Goal: Information Seeking & Learning: Compare options

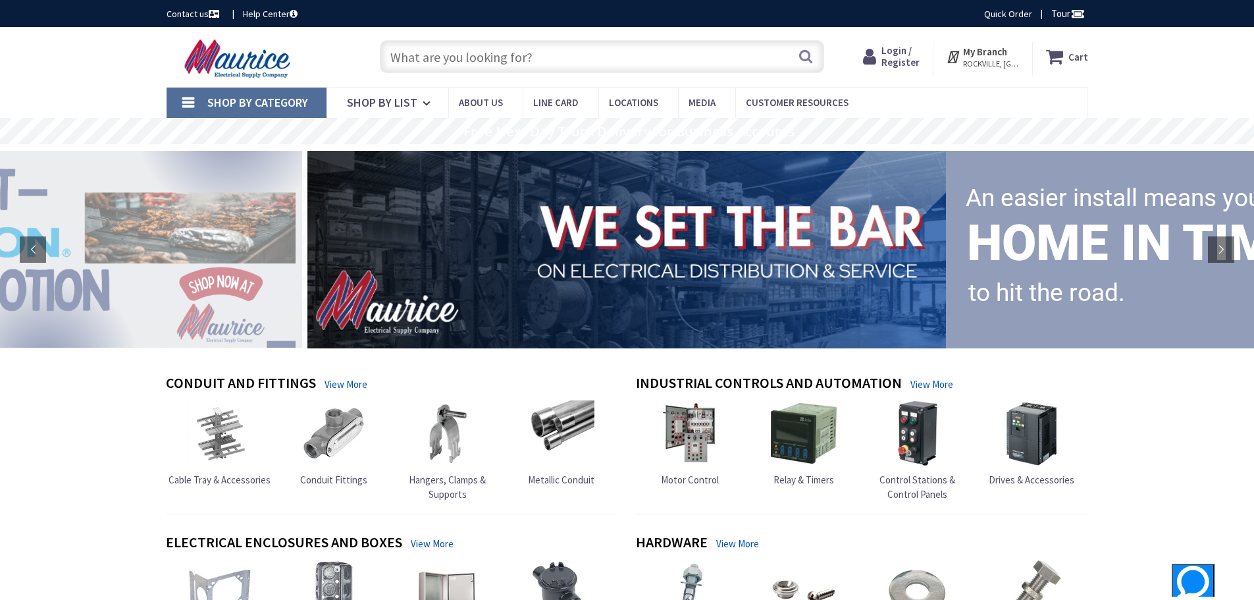
click at [420, 63] on input "text" at bounding box center [602, 56] width 444 height 33
paste input "WCU THHN 10 CU STR BROWN 500' SPOO"
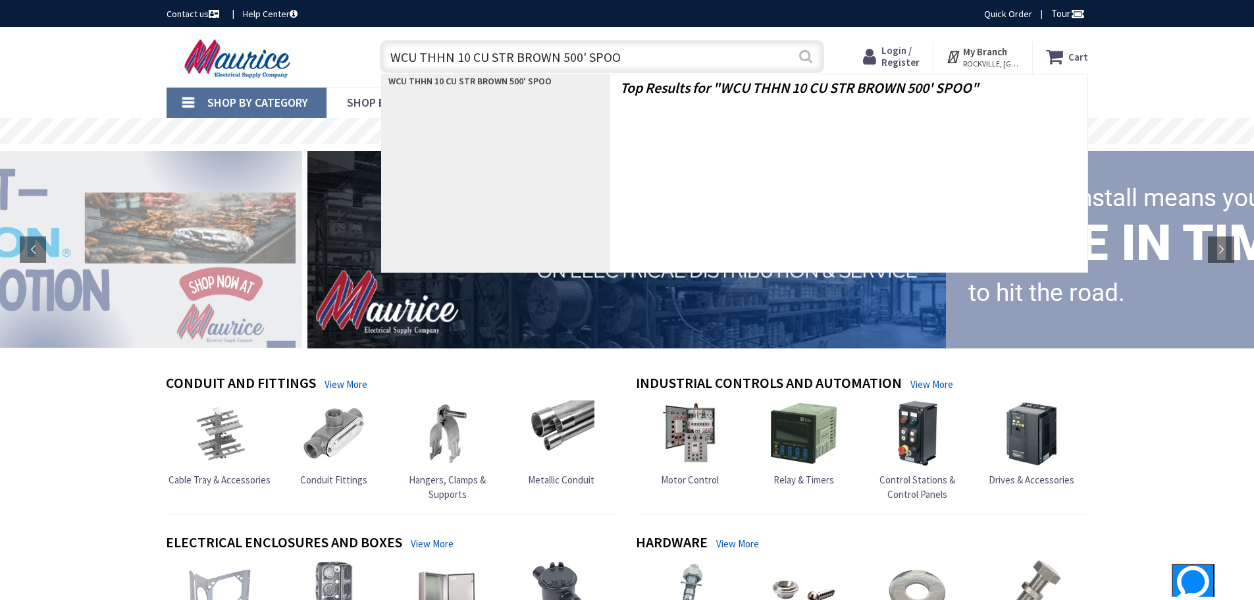
type input "WCU THHN 10 CU STR BROWN 500' SPOO"
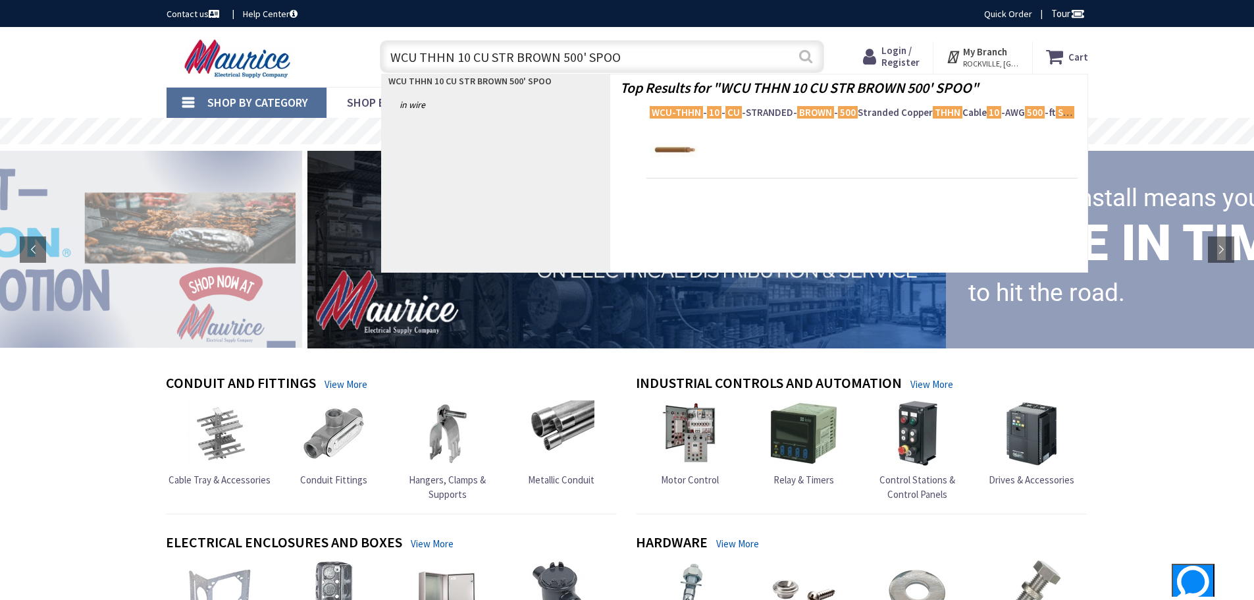
click at [809, 55] on button "Search" at bounding box center [805, 56] width 17 height 30
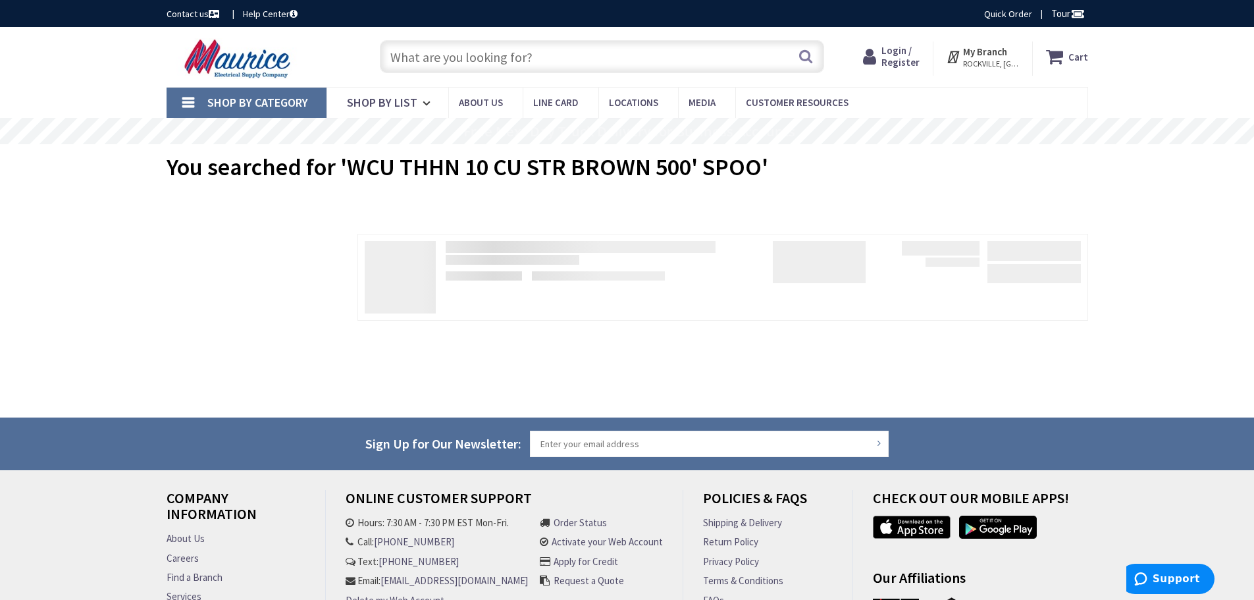
click at [516, 55] on input "text" at bounding box center [602, 56] width 444 height 33
paste input "WCU THHN 10 CU STR BROWN 500' SPOO"
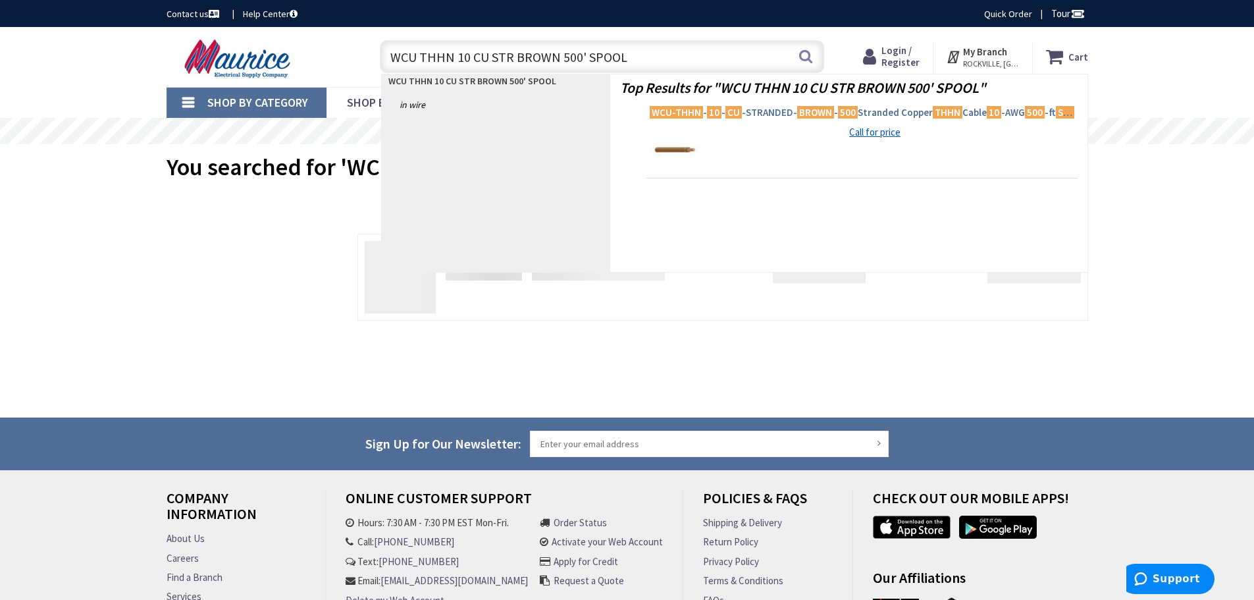
type input "WCU THHN 10 CU STR BROWN 500' SPOOL"
click at [773, 111] on span "WCU-THHN - 10 - CU -STRANDED- BROWN - 500 Stranded Copper THHN Cable 10 -AWG 50…" at bounding box center [862, 112] width 425 height 13
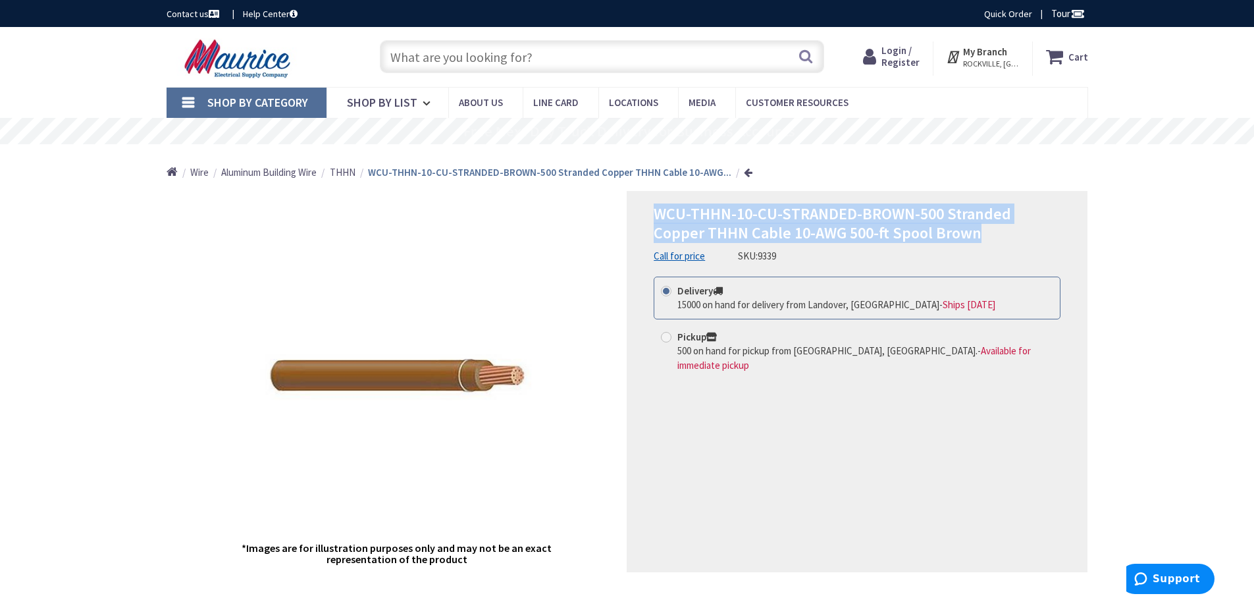
drag, startPoint x: 657, startPoint y: 211, endPoint x: 976, endPoint y: 232, distance: 319.4
click at [976, 232] on h1 "WCU-THHN-10-CU-STRANDED-BROWN-500 Stranded Copper THHN Cable 10-AWG 500-ft Spoo…" at bounding box center [857, 224] width 407 height 38
copy span "WCU-THHN-10-CU-STRANDED-BROWN-500 Stranded Copper THHN Cable 10-AWG 500-ft Spoo…"
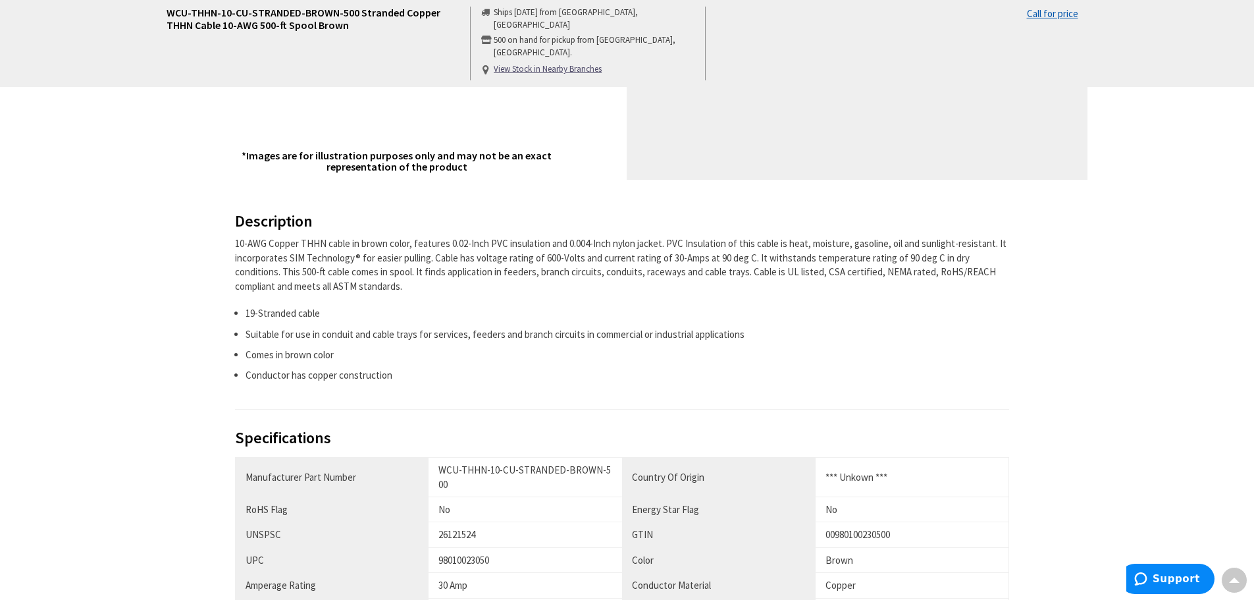
scroll to position [461, 0]
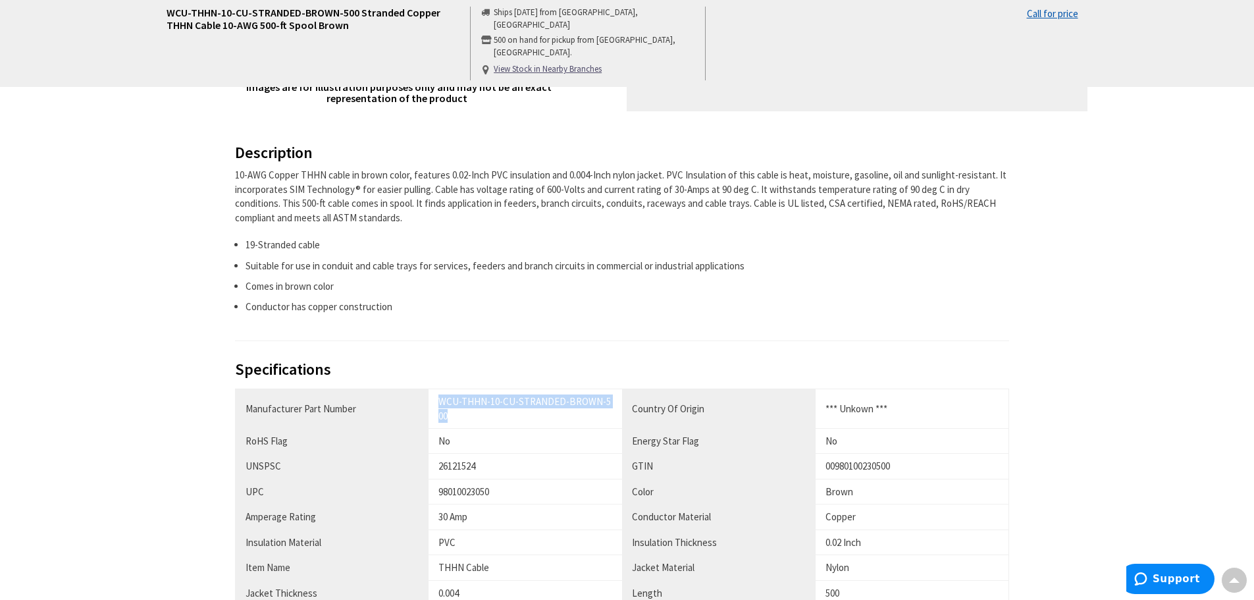
drag, startPoint x: 441, startPoint y: 400, endPoint x: 460, endPoint y: 422, distance: 29.4
click at [453, 421] on div "WCU-THHN-10-CU-STRANDED-BROWN-500" at bounding box center [526, 408] width 174 height 28
copy div "WCU-THHN-10-CU-STRANDED-BROWN-500"
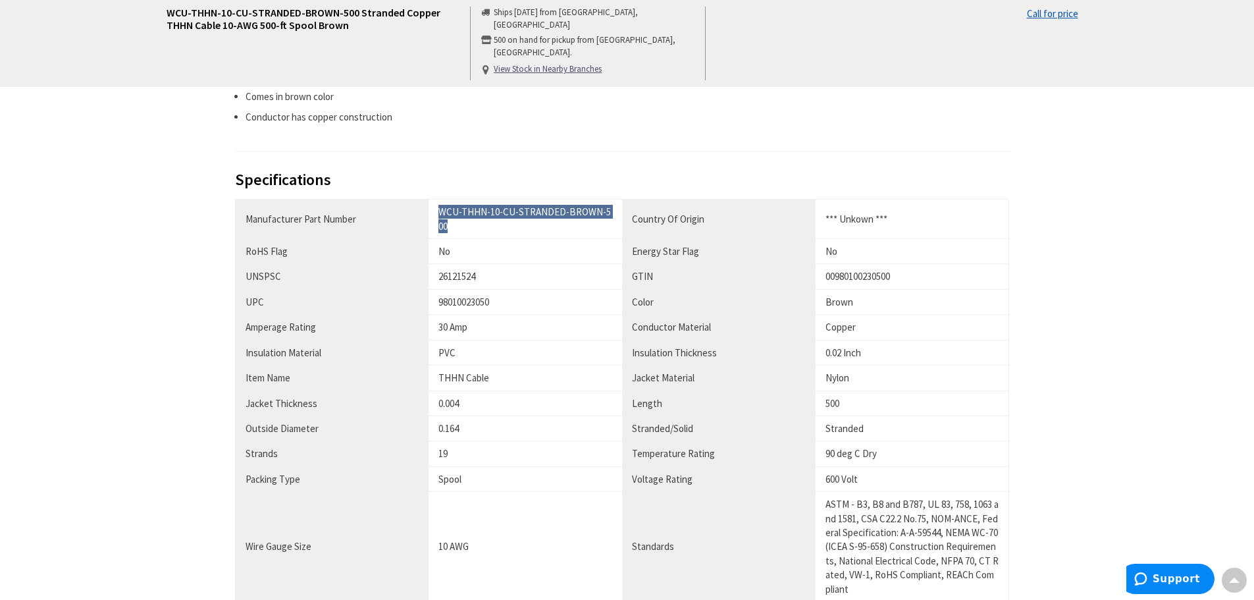
scroll to position [658, 0]
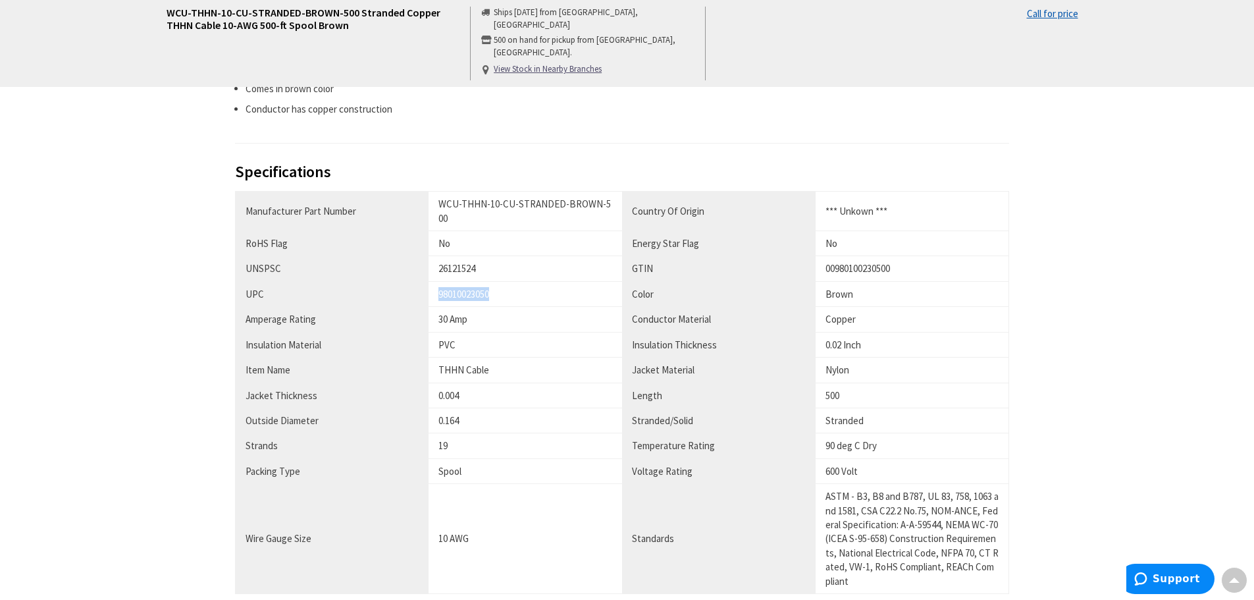
drag, startPoint x: 439, startPoint y: 293, endPoint x: 503, endPoint y: 295, distance: 64.6
click at [503, 295] on td "98010023050" at bounding box center [526, 293] width 194 height 25
copy div "98010023050"
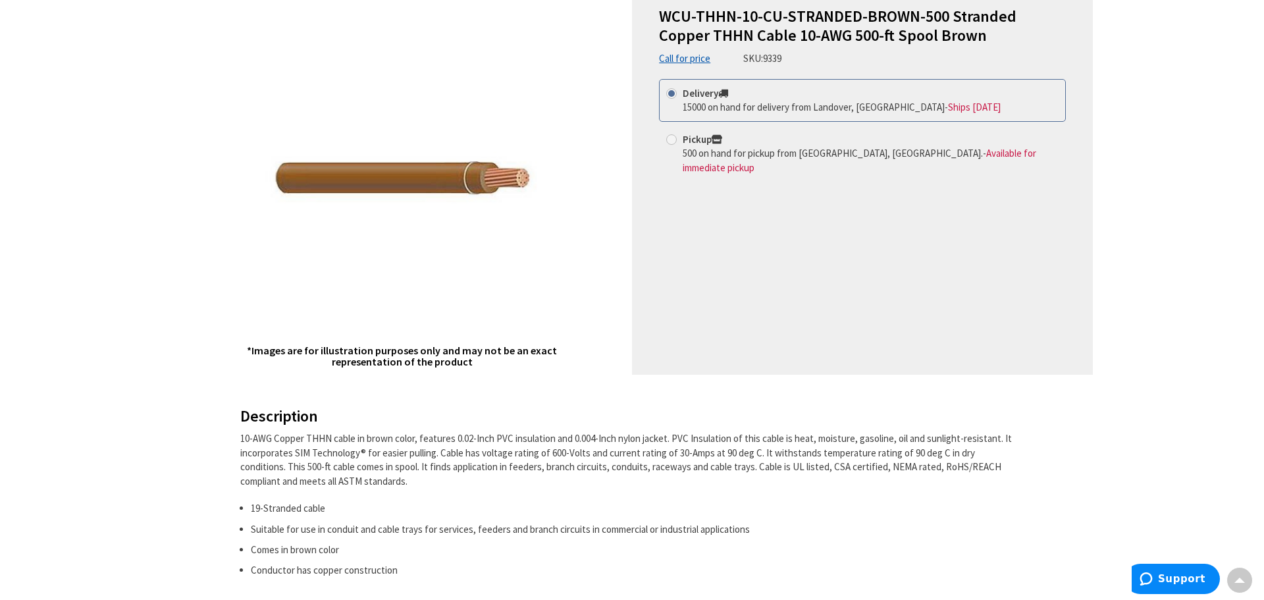
scroll to position [0, 0]
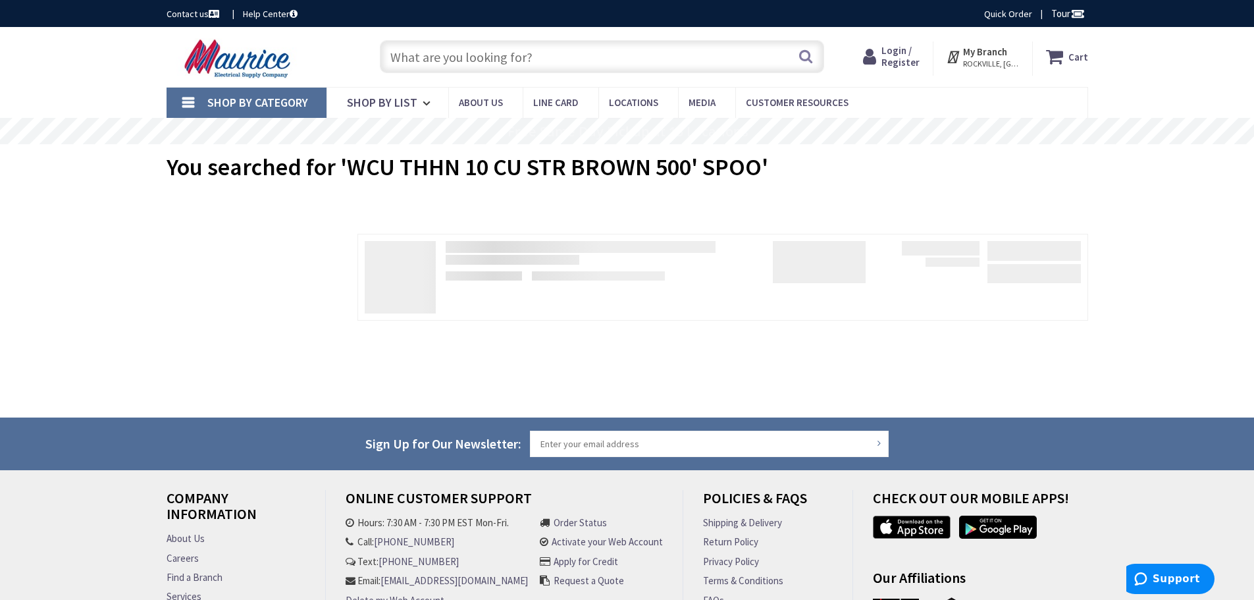
click at [483, 59] on input "text" at bounding box center [602, 56] width 444 height 33
paste input "WCU THHN 10 CU STR BROWN 500' SPOOL"
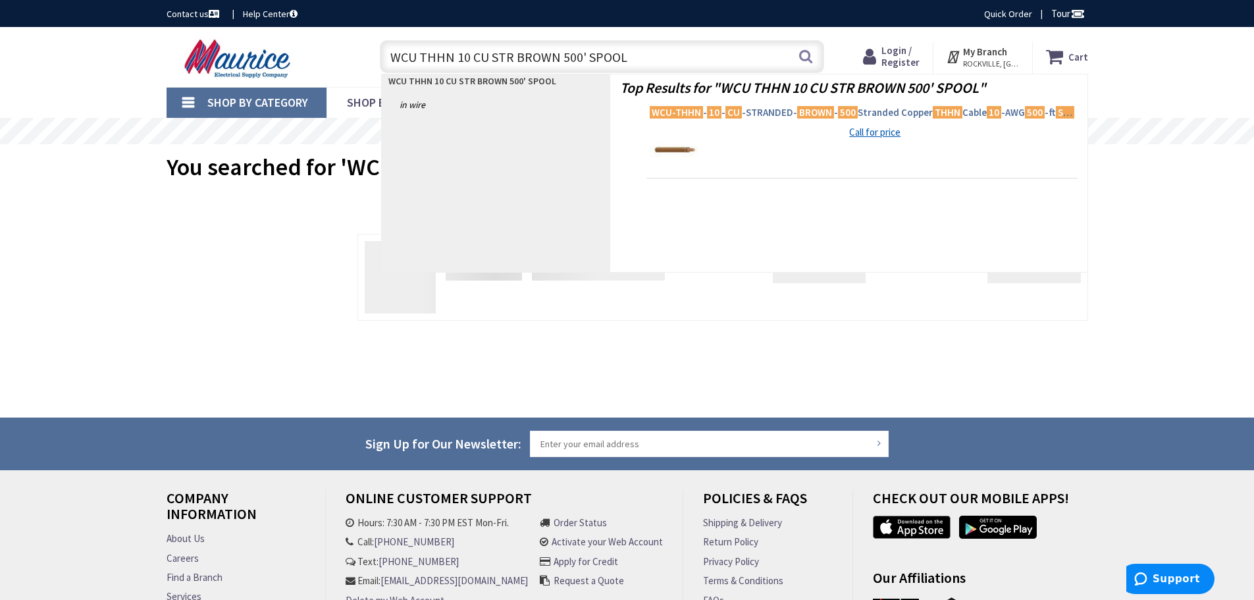
type input "WCU THHN 10 CU STR BROWN 500' SPOOL"
click at [736, 112] on mark "CU" at bounding box center [734, 112] width 16 height 16
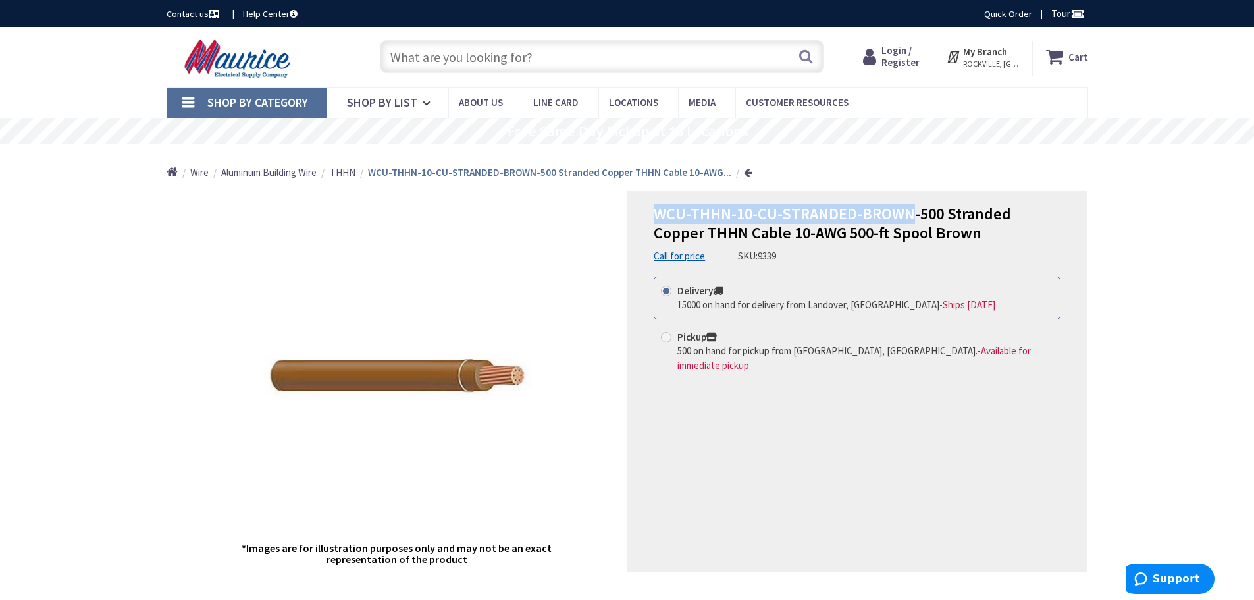
drag, startPoint x: 654, startPoint y: 211, endPoint x: 911, endPoint y: 209, distance: 256.8
click at [911, 209] on span "WCU-THHN-10-CU-STRANDED-BROWN-500 Stranded Copper THHN Cable 10-AWG 500-ft Spoo…" at bounding box center [833, 223] width 358 height 40
copy span "WCU-THHN-10-CU-STRANDED-BROWN"
click at [444, 61] on input "text" at bounding box center [602, 56] width 444 height 33
paste input "WCU THHN 10 CU STR ORANGE 500' SPOOL"
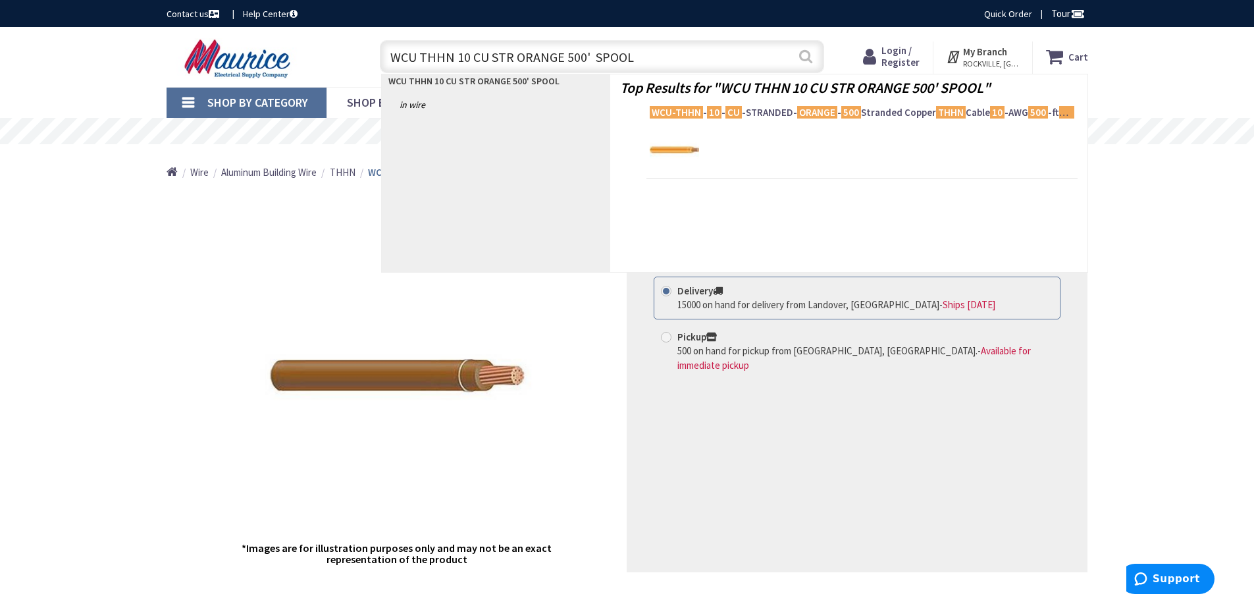
type input "WCU THHN 10 CU STR ORANGE 500' SPOOL"
click at [807, 60] on button "Search" at bounding box center [805, 56] width 17 height 30
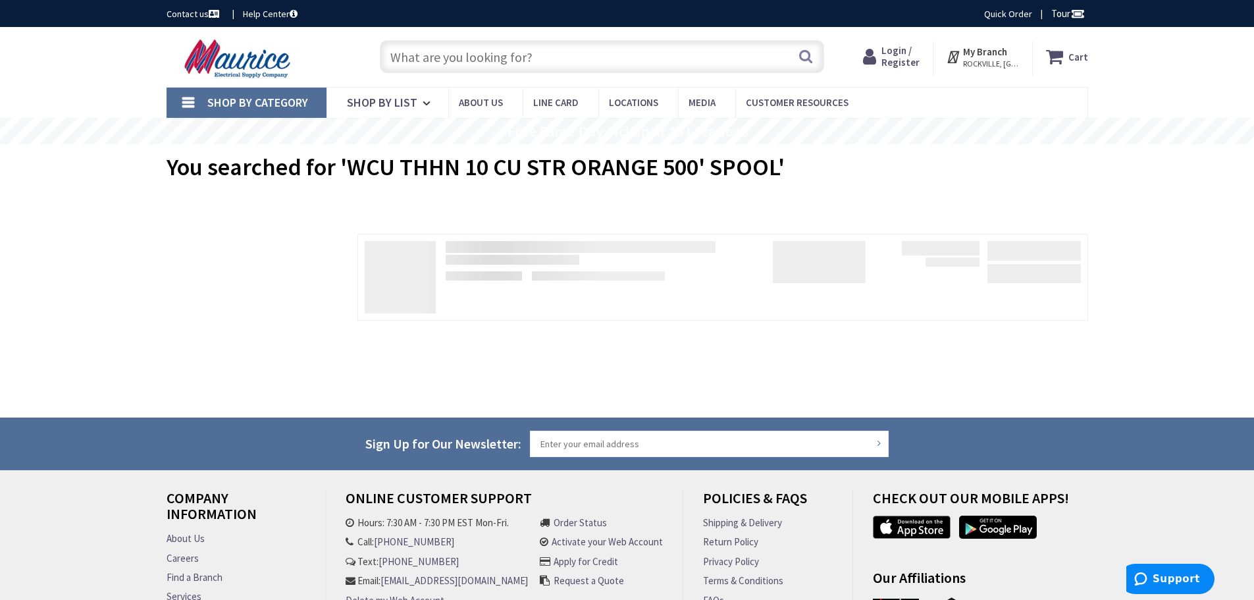
click at [544, 55] on input "text" at bounding box center [602, 56] width 444 height 33
paste input "WCU THHN 10 CU STR ORANGE 500' SPOOL"
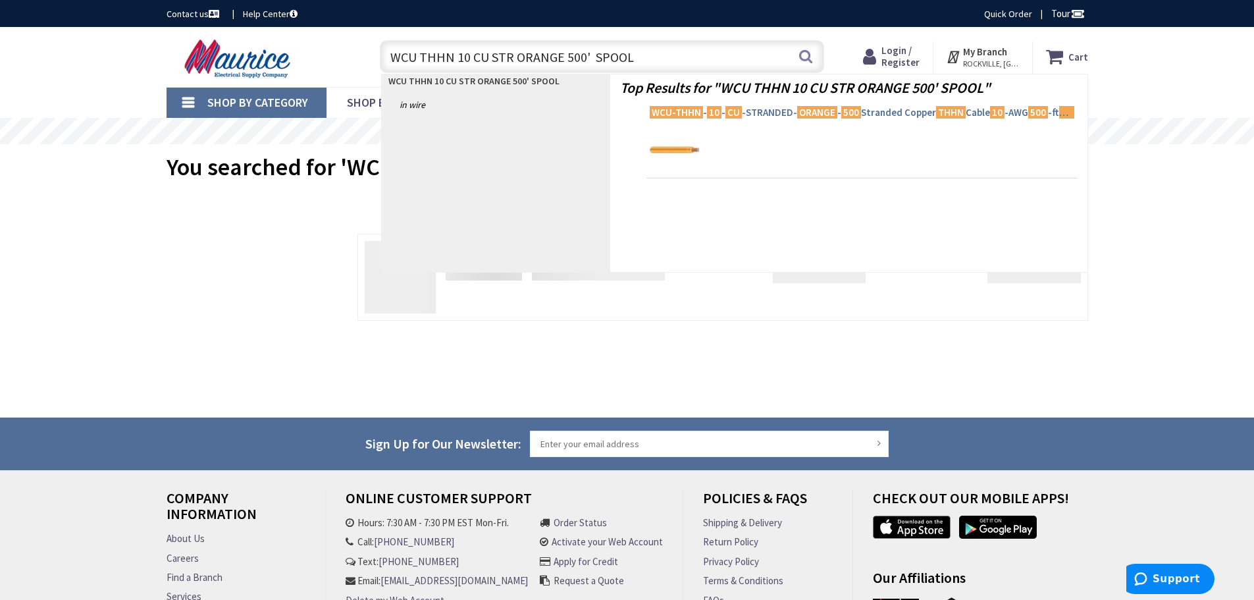
type input "WCU THHN 10 CU STR ORANGE 500' SPOOL"
click at [704, 111] on span "WCU-THHN - 10 - CU -STRANDED- ORANGE - 500 Stranded Copper THHN Cable 10 -AWG 5…" at bounding box center [862, 112] width 425 height 13
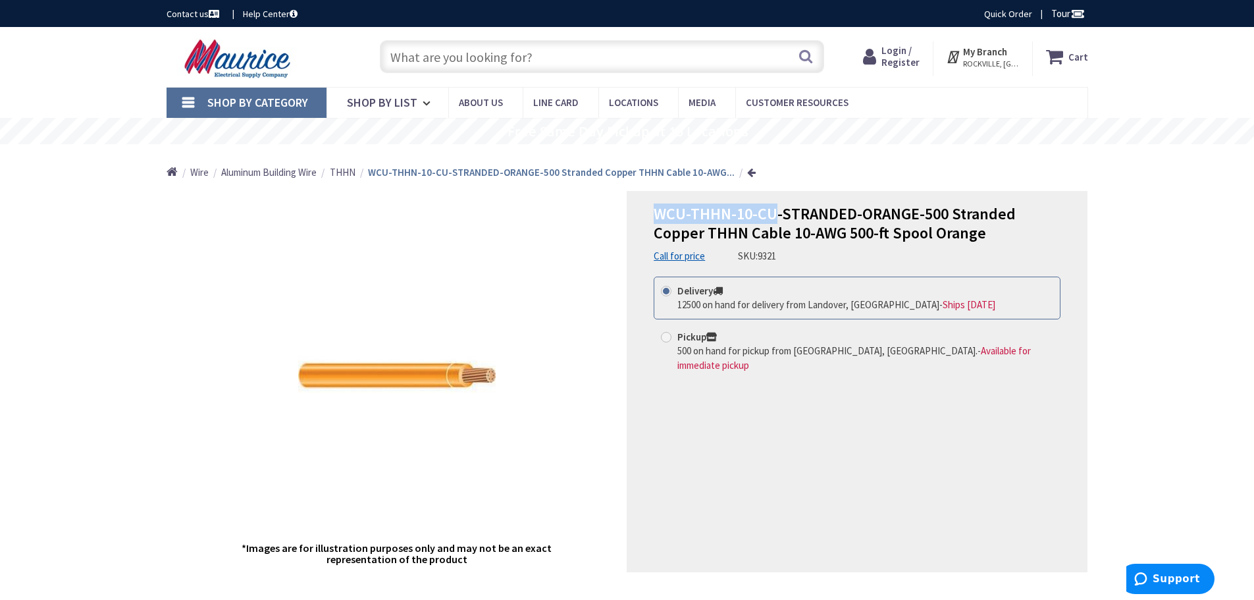
drag, startPoint x: 653, startPoint y: 209, endPoint x: 773, endPoint y: 210, distance: 120.5
click at [773, 210] on div "WCU-THHN-10-CU-STRANDED-ORANGE-500 Stranded Copper THHN Cable 10-AWG 500-ft Spo…" at bounding box center [857, 381] width 461 height 381
copy span "WCU-THHN-10-CU"
click at [736, 248] on div "WCU-THHN-10-CU-STRANDED-ORANGE-500 Stranded Copper THHN Cable 10-AWG 500-ft Spo…" at bounding box center [857, 234] width 407 height 59
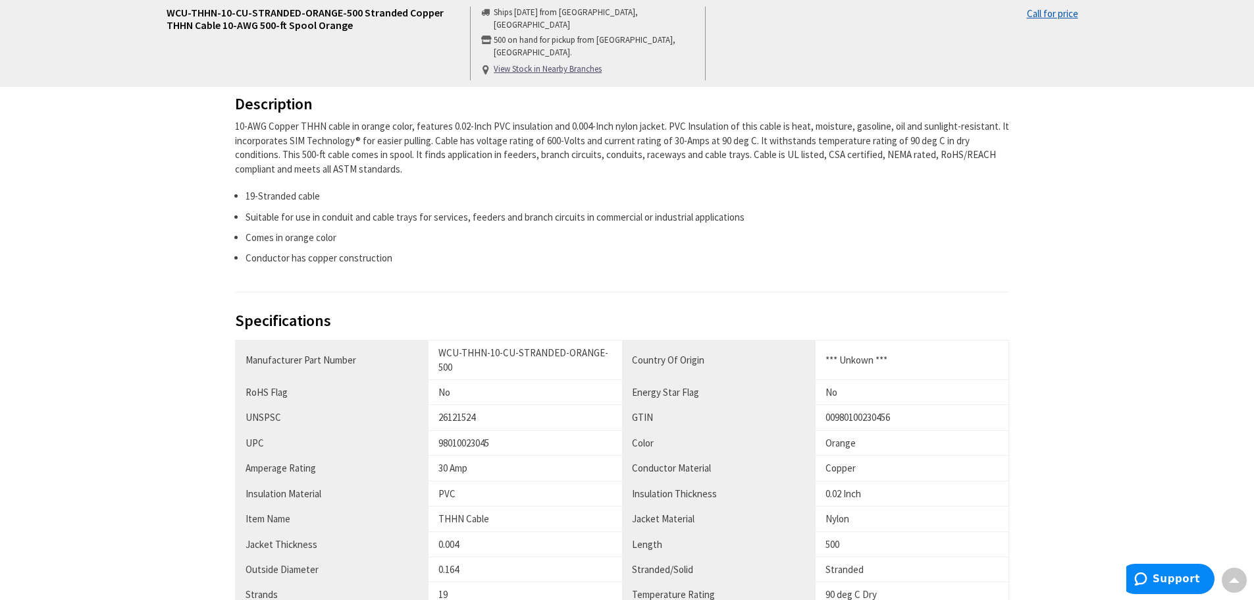
scroll to position [593, 0]
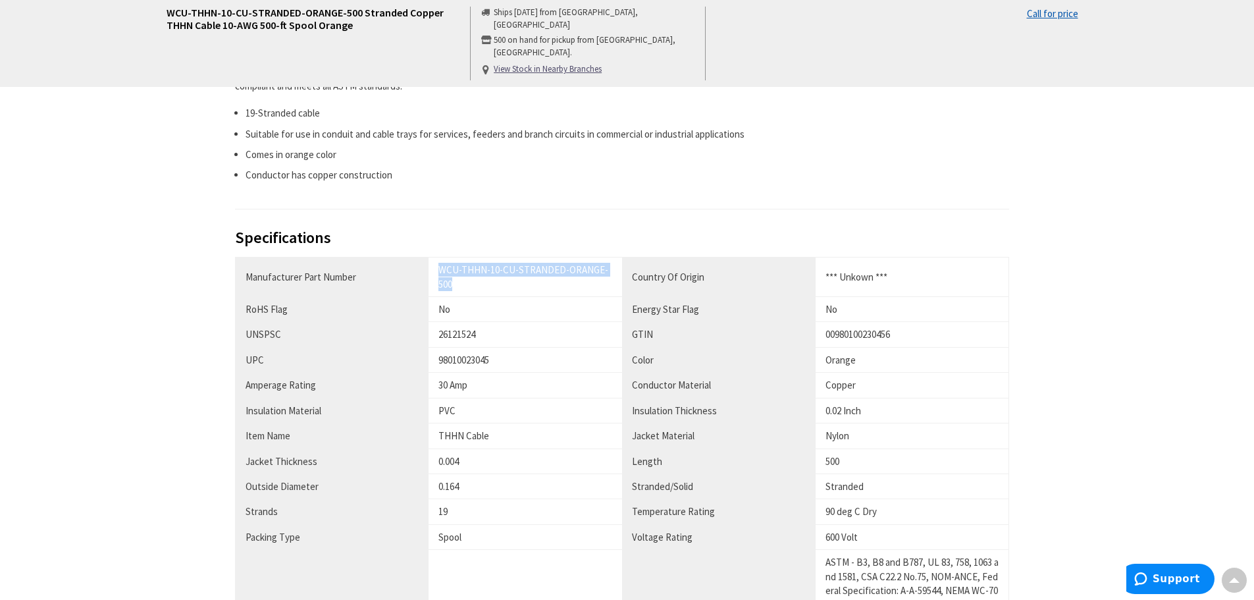
drag, startPoint x: 437, startPoint y: 267, endPoint x: 449, endPoint y: 282, distance: 18.7
click at [449, 282] on td "WCU-THHN-10-CU-STRANDED-ORANGE-500" at bounding box center [526, 277] width 194 height 40
copy div "WCU-THHN-10-CU-STRANDED-ORANGE-500"
drag, startPoint x: 500, startPoint y: 358, endPoint x: 435, endPoint y: 362, distance: 65.3
click at [435, 362] on td "98010023045" at bounding box center [526, 359] width 194 height 25
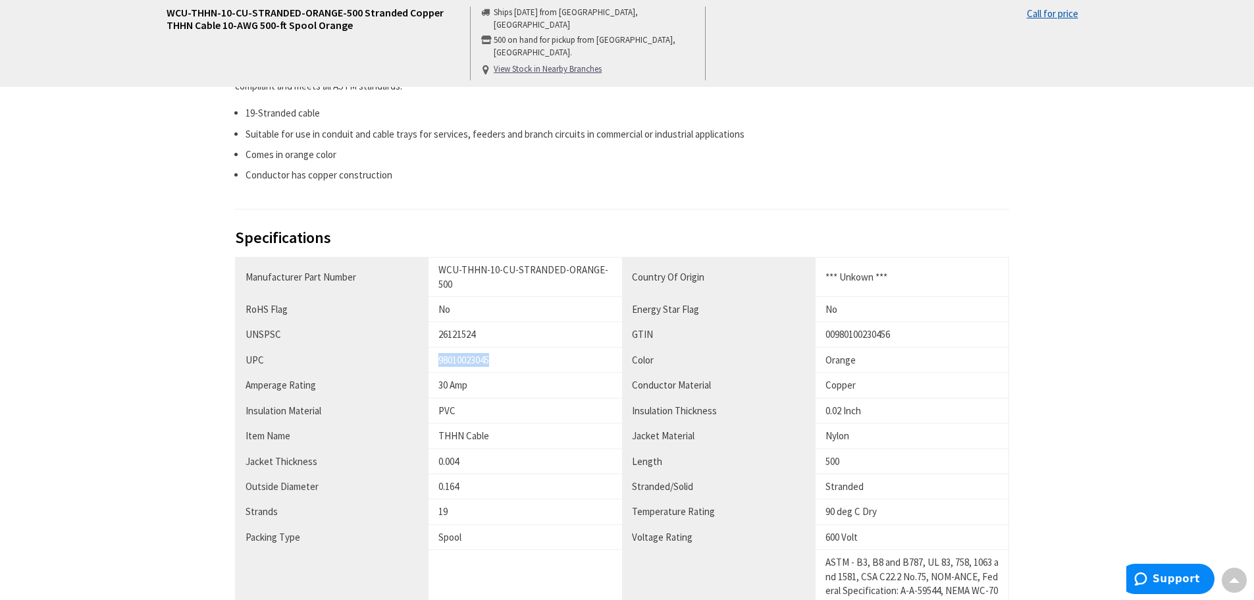
copy div "98010023045"
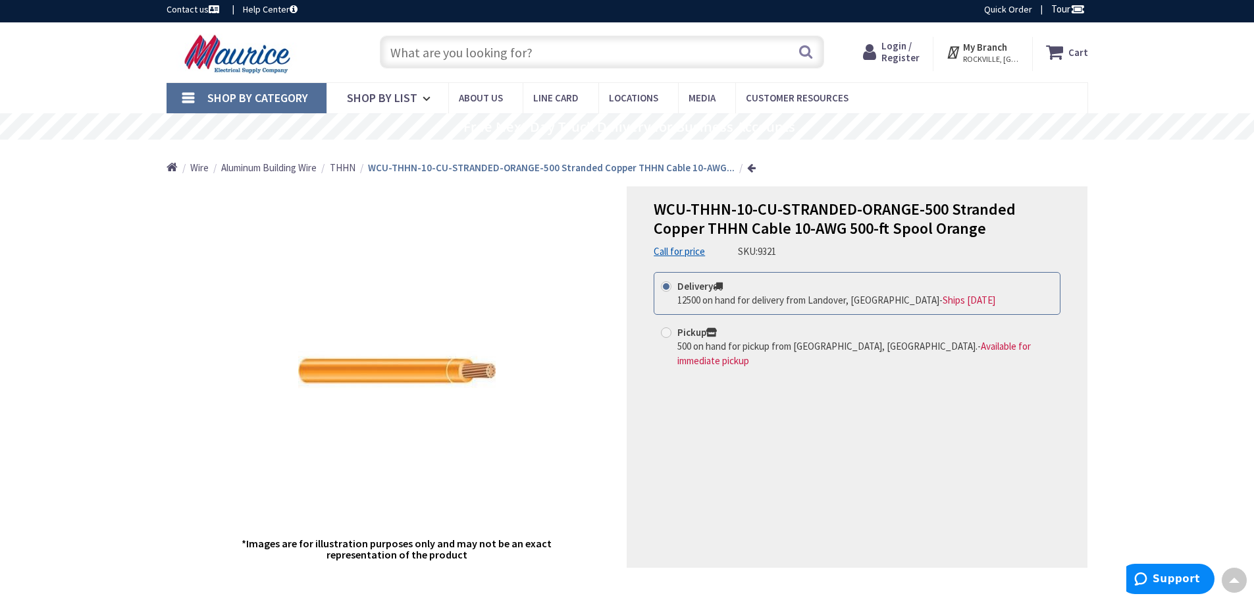
scroll to position [0, 0]
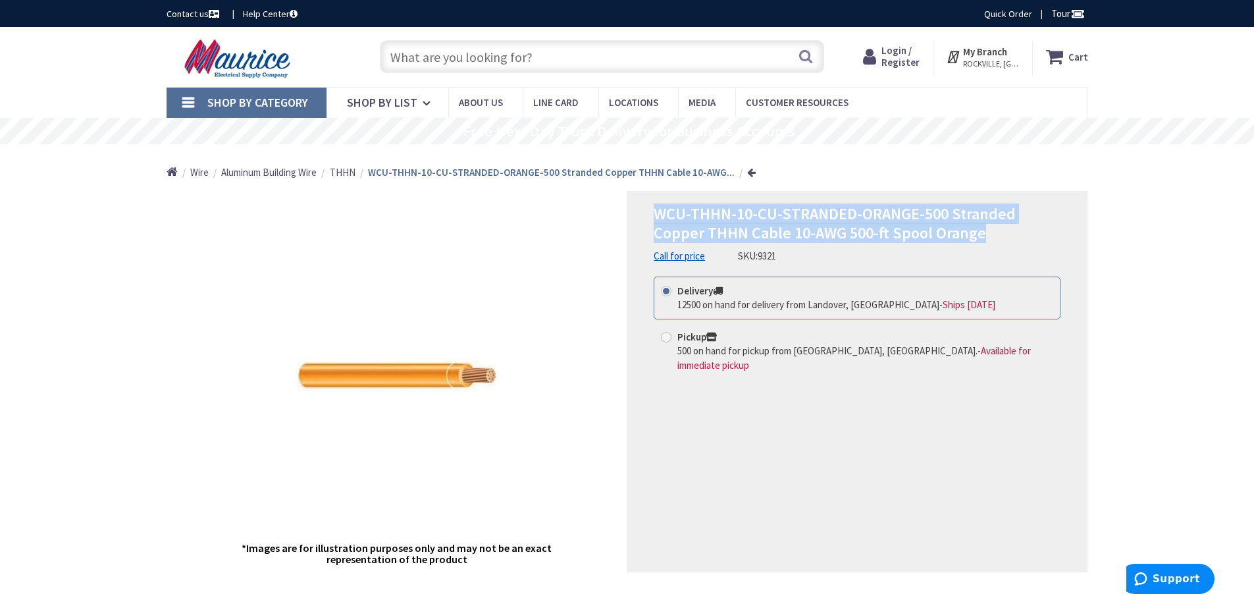
drag, startPoint x: 656, startPoint y: 212, endPoint x: 1001, endPoint y: 241, distance: 346.3
click at [1000, 241] on h1 "WCU-THHN-10-CU-STRANDED-ORANGE-500 Stranded Copper THHN Cable 10-AWG 500-ft Spo…" at bounding box center [857, 224] width 407 height 38
copy span "WCU-THHN-10-CU-STRANDED-ORANGE-500 Stranded Copper THHN Cable 10-AWG 500-ft Spo…"
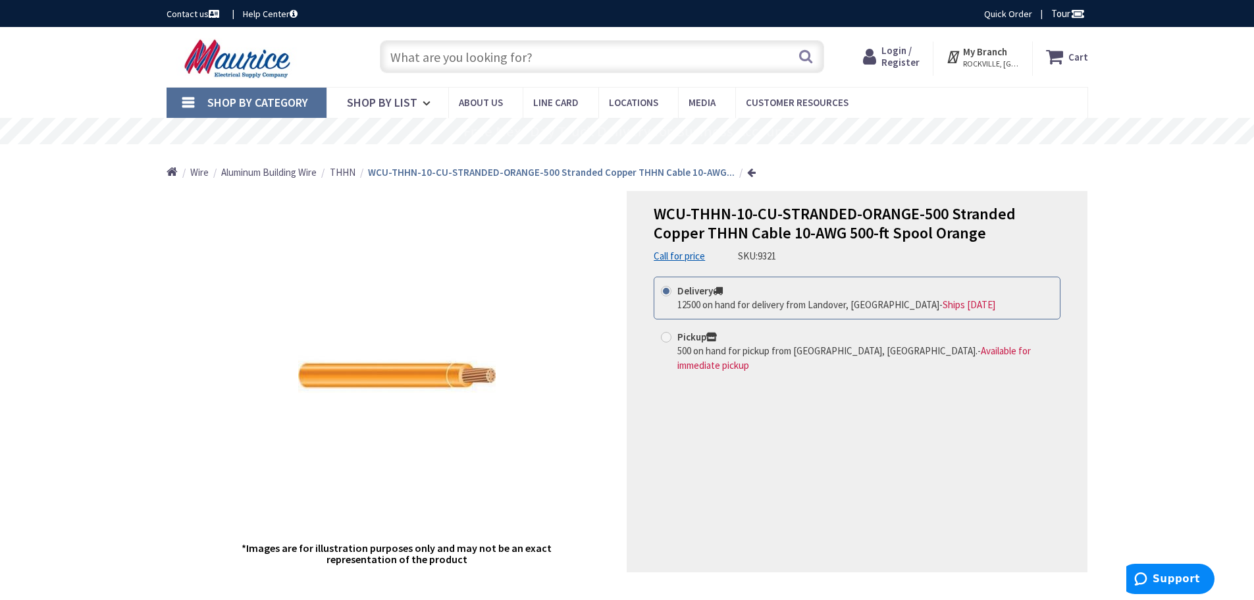
click at [454, 58] on input "text" at bounding box center [602, 56] width 444 height 33
paste input "WCU THHN 10 CU STR YELLOW 500' SPOOL"
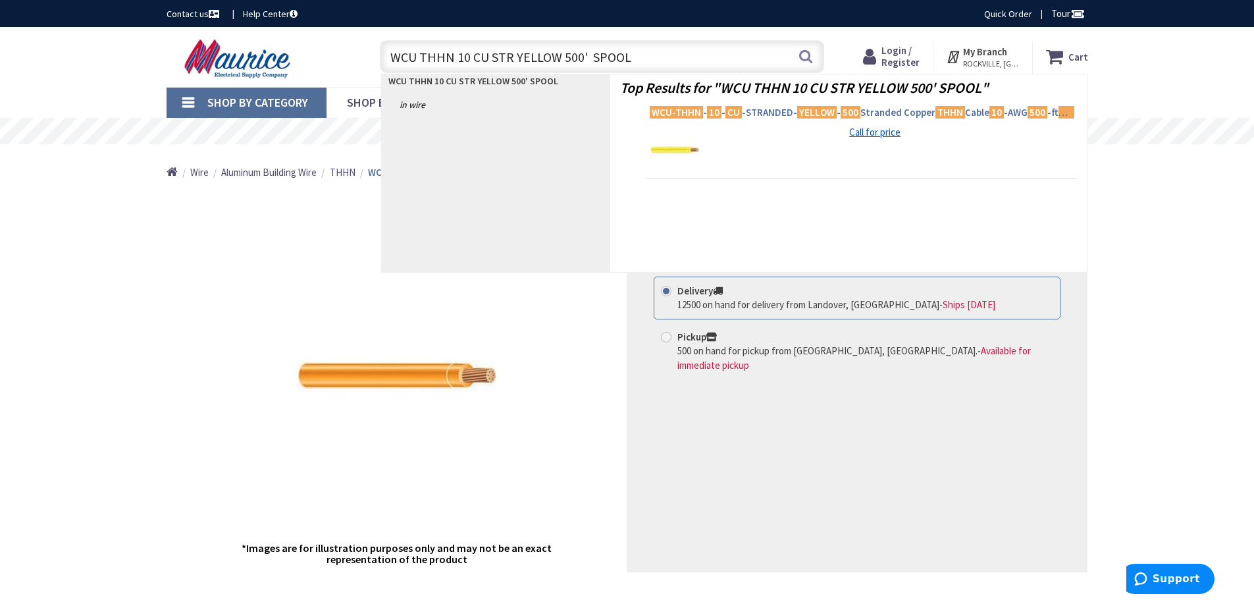
type input "WCU THHN 10 CU STR YELLOW 500' SPOOL"
click at [710, 113] on mark "10" at bounding box center [714, 112] width 14 height 16
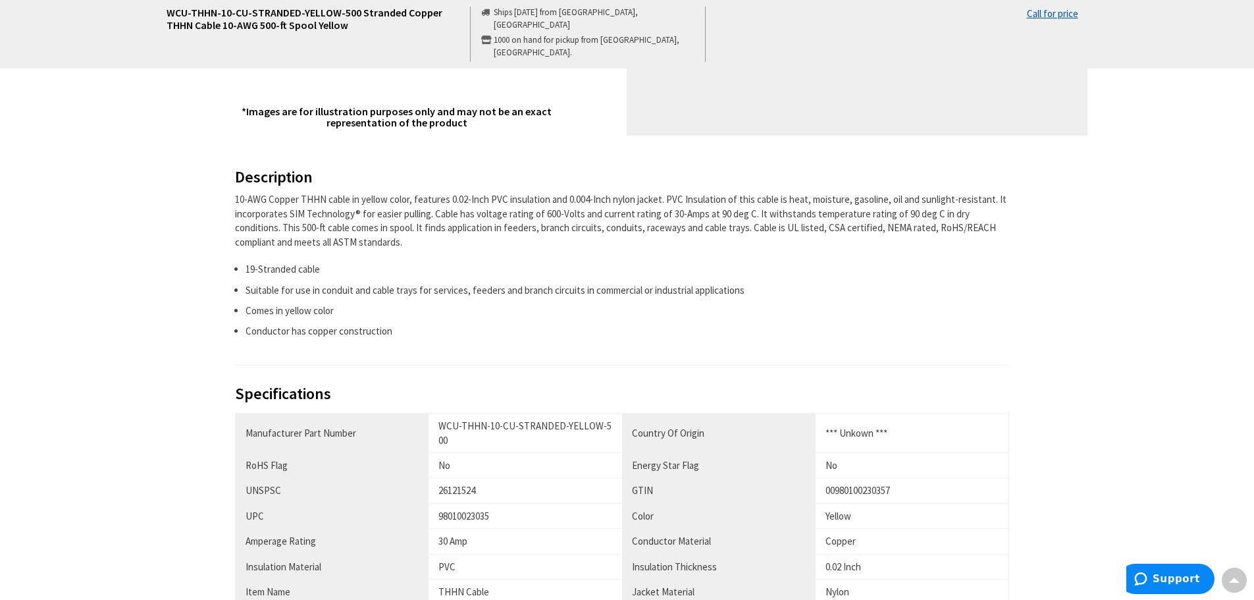
scroll to position [593, 0]
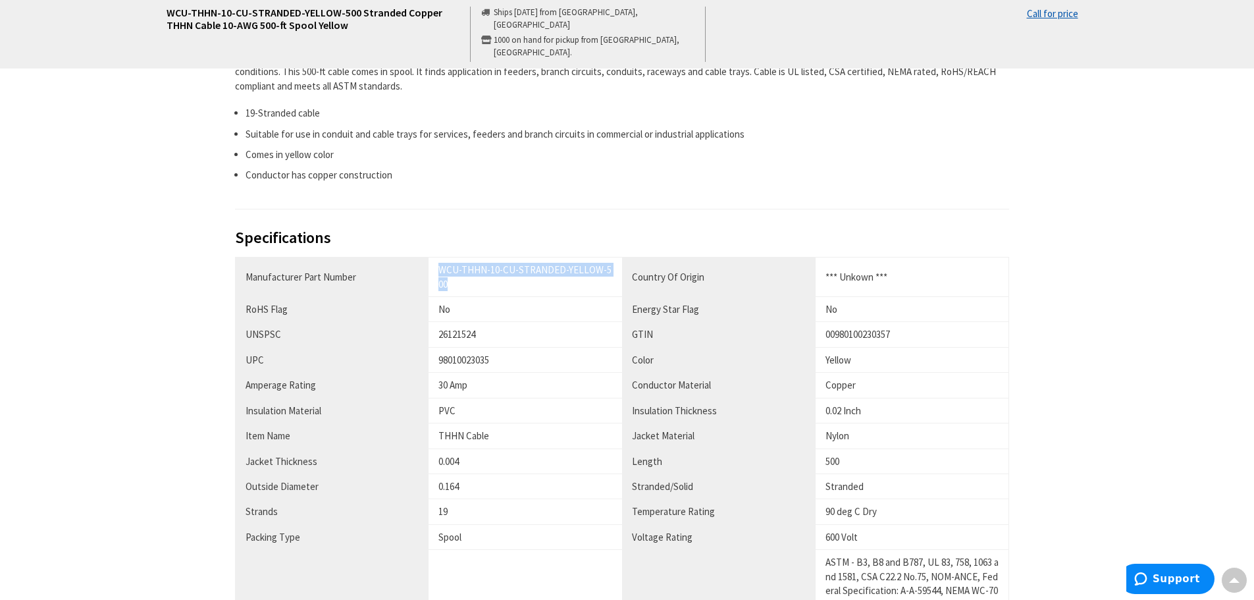
drag, startPoint x: 439, startPoint y: 269, endPoint x: 452, endPoint y: 286, distance: 21.1
click at [448, 288] on div "WCU-THHN-10-CU-STRANDED-YELLOW-500" at bounding box center [526, 277] width 174 height 28
copy div "WCU-THHN-10-CU-STRANDED-YELLOW-500"
drag, startPoint x: 498, startPoint y: 360, endPoint x: 417, endPoint y: 362, distance: 81.0
click at [417, 362] on tr "UPC 98010023035 Color Yellow" at bounding box center [622, 359] width 774 height 25
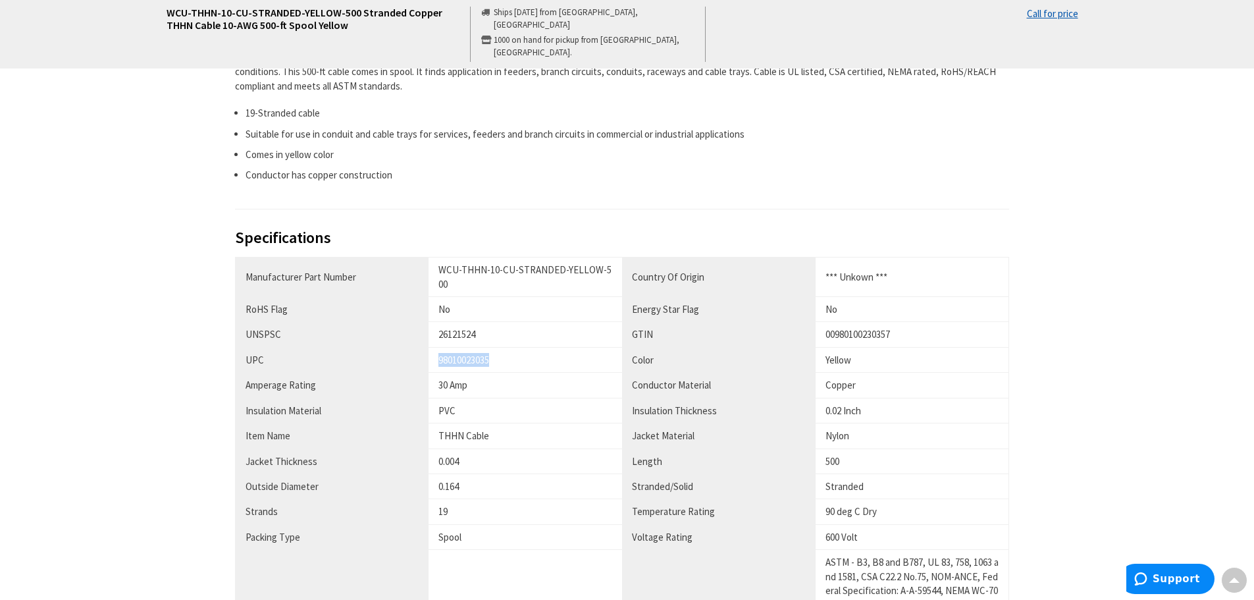
copy tr "98010023035"
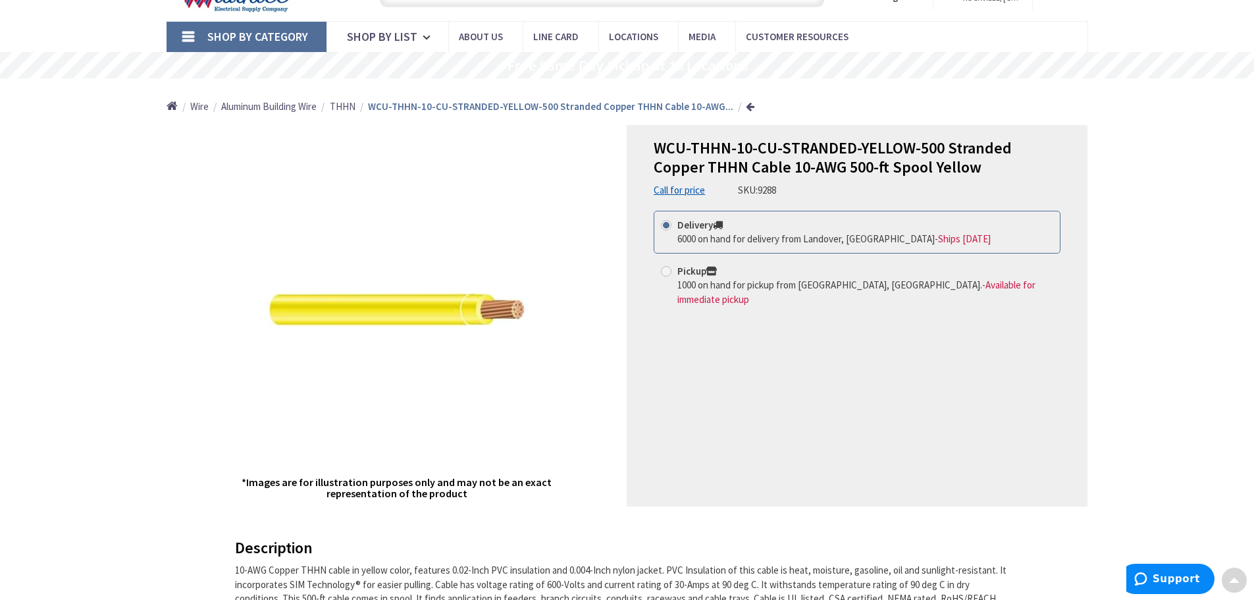
scroll to position [0, 0]
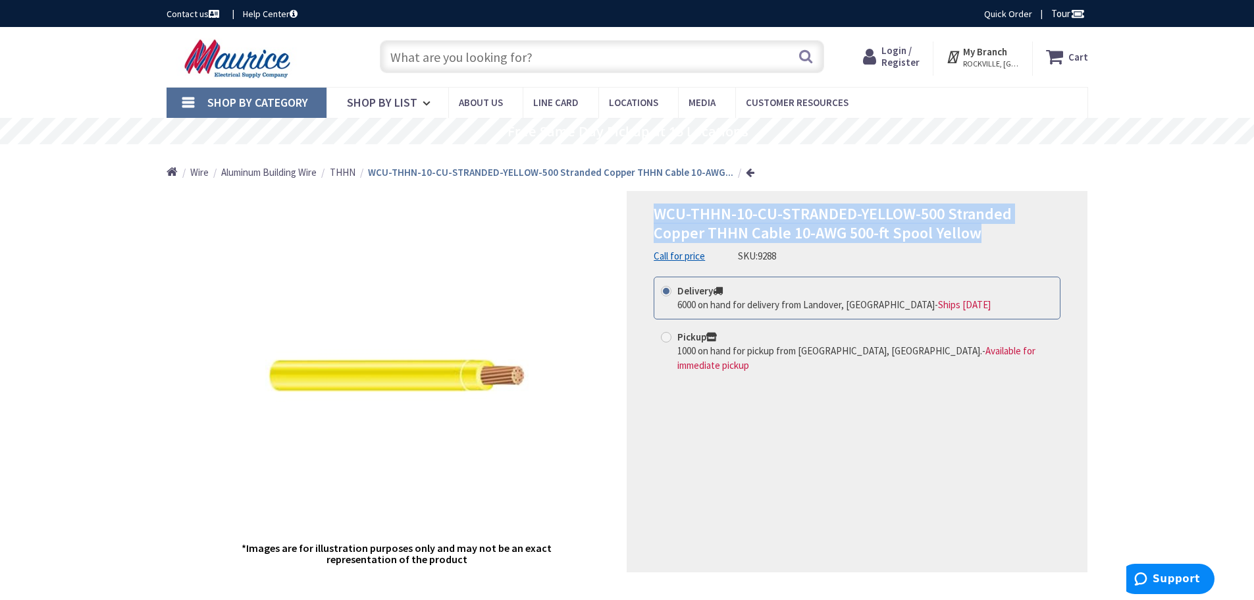
drag, startPoint x: 653, startPoint y: 211, endPoint x: 945, endPoint y: 232, distance: 292.4
click at [945, 232] on div "WCU-THHN-10-CU-STRANDED-YELLOW-500 Stranded Copper THHN Cable 10-AWG 500-ft Spo…" at bounding box center [857, 381] width 461 height 381
copy span "WCU-THHN-10-CU-STRANDED-YELLOW-500 Stranded Copper THHN Cable 10-AWG 500-ft Spo…"
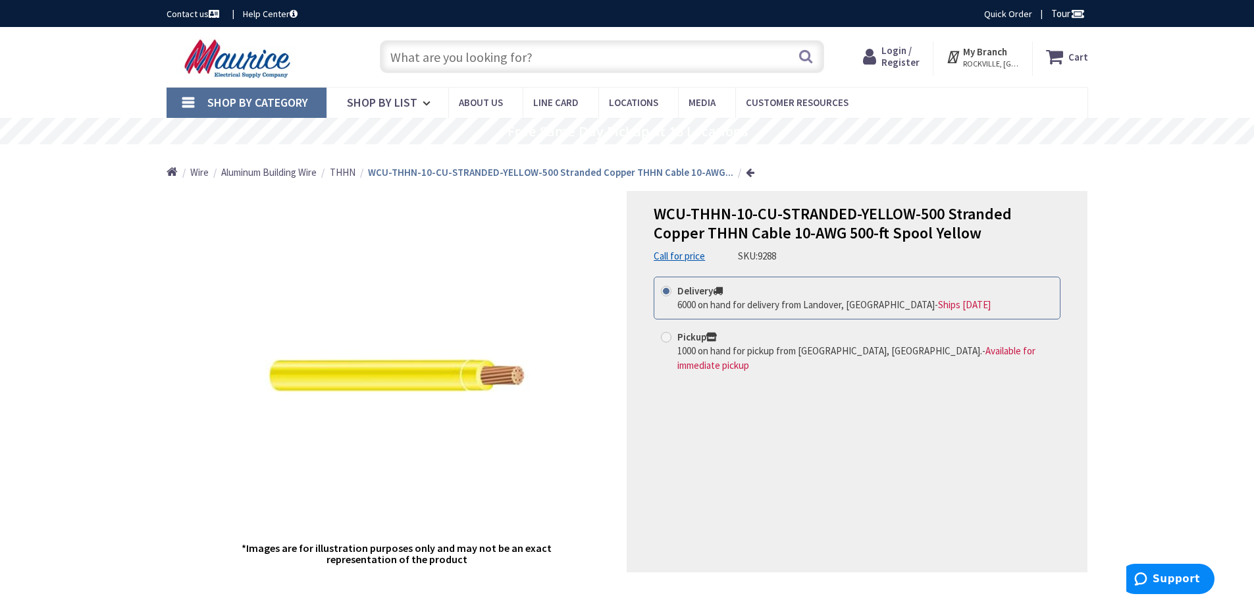
click at [441, 57] on input "text" at bounding box center [602, 56] width 444 height 33
paste input "WCU THHN 10 CU STR GRAY 500' SPOOL"
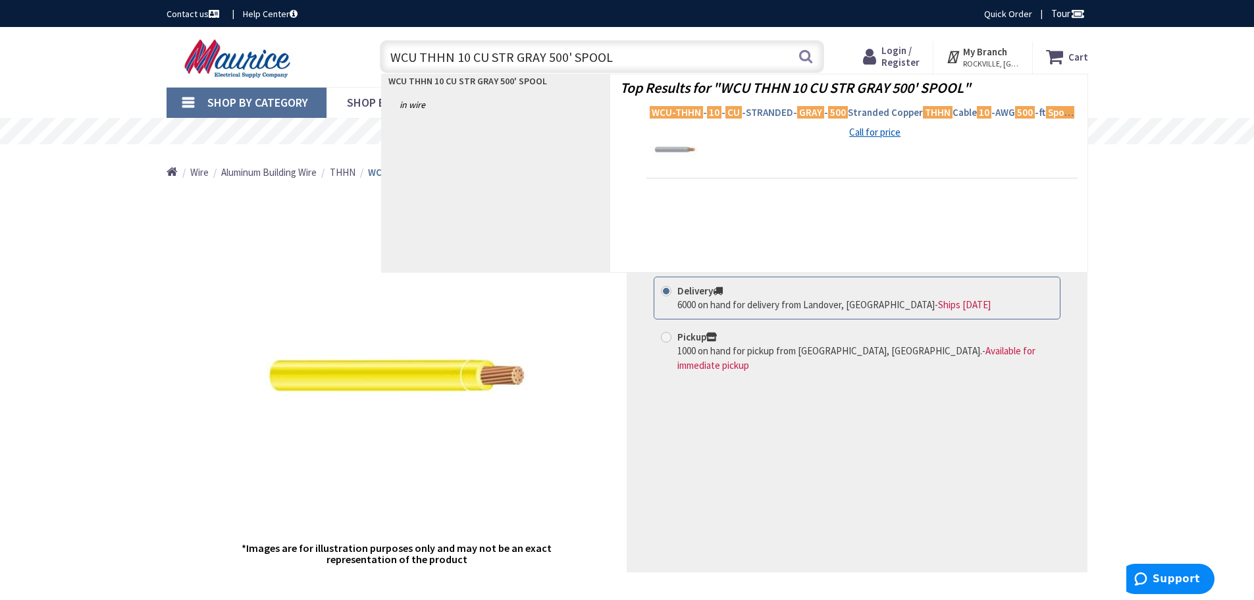
type input "WCU THHN 10 CU STR GRAY 500' SPOOL"
click at [749, 110] on span "WCU-THHN - 10 - CU -STRANDED- GRAY - 500 Stranded Copper THHN Cable 10 -AWG 500…" at bounding box center [862, 112] width 425 height 13
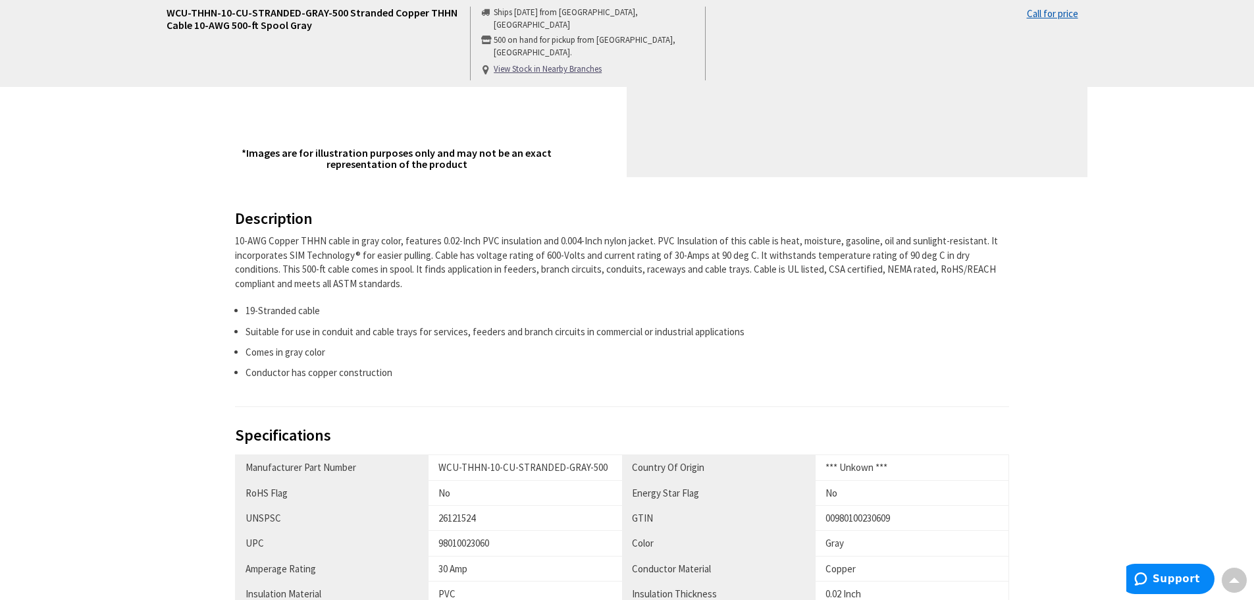
scroll to position [527, 0]
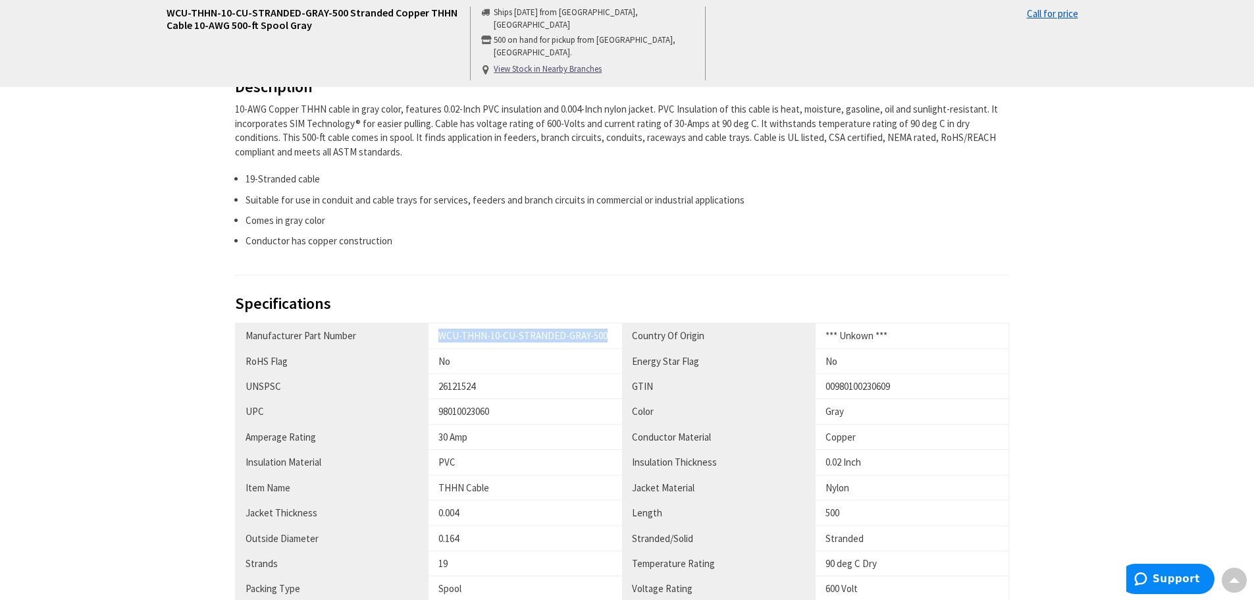
drag, startPoint x: 439, startPoint y: 335, endPoint x: 606, endPoint y: 346, distance: 167.6
click at [606, 346] on td "WCU-THHN-10-CU-STRANDED-GRAY-500" at bounding box center [526, 335] width 194 height 25
copy div "WCU-THHN-10-CU-STRANDED-GRAY-500"
drag, startPoint x: 437, startPoint y: 408, endPoint x: 507, endPoint y: 416, distance: 70.3
click at [507, 416] on td "98010023060" at bounding box center [526, 411] width 194 height 25
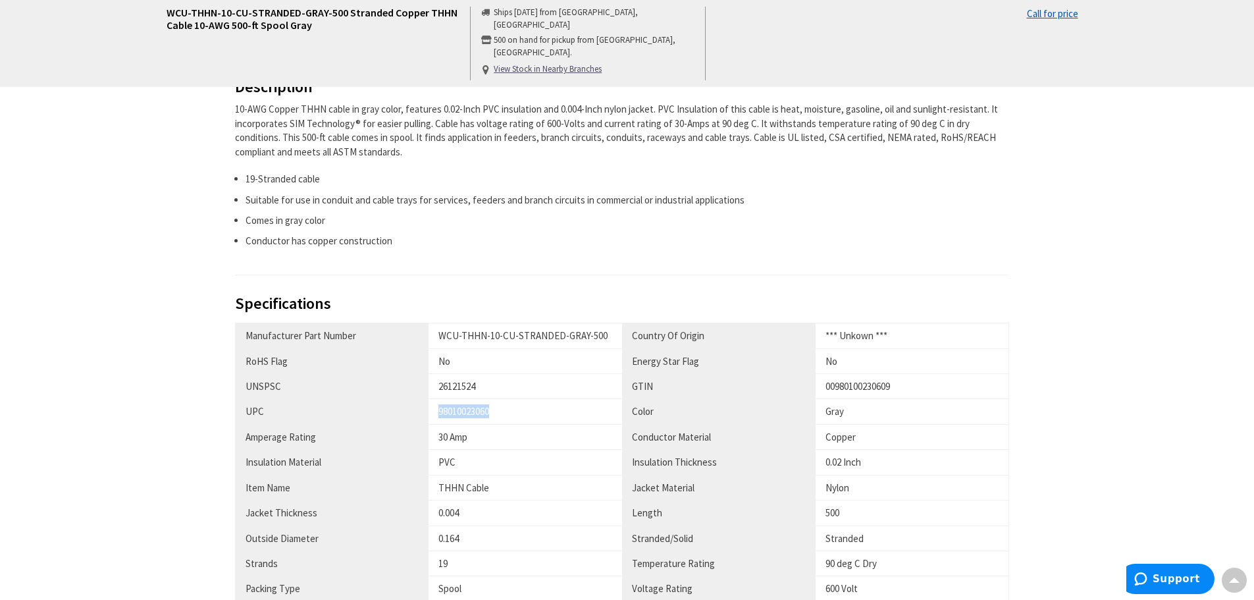
copy div "98010023060"
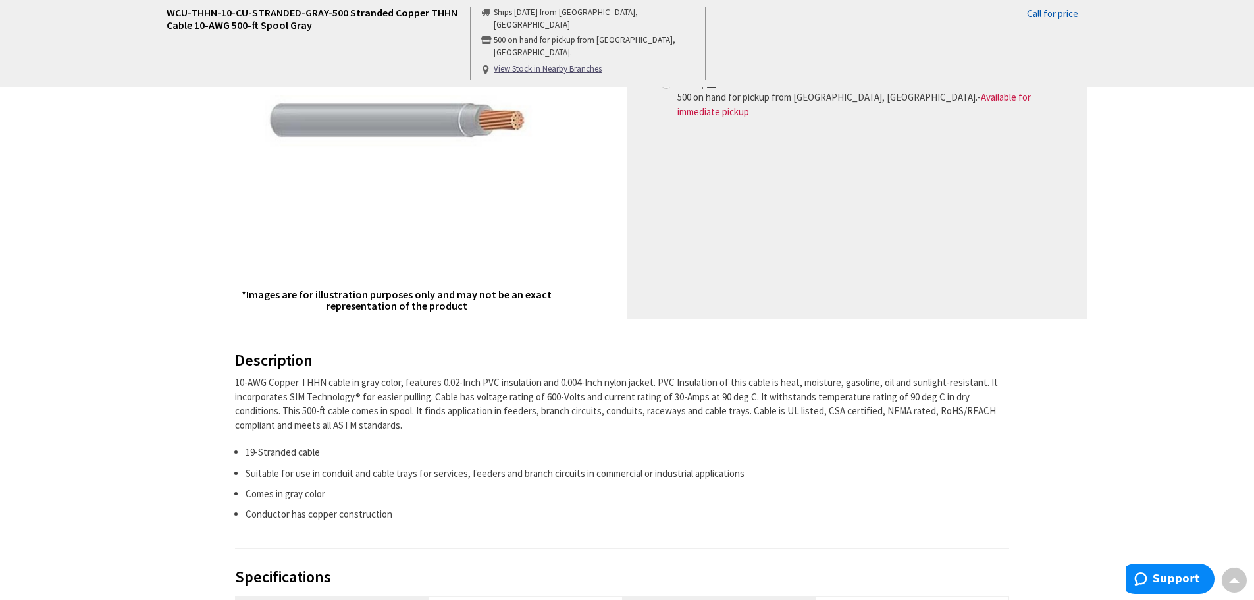
scroll to position [0, 0]
